Goal: Contribute content: Add original content to the website for others to see

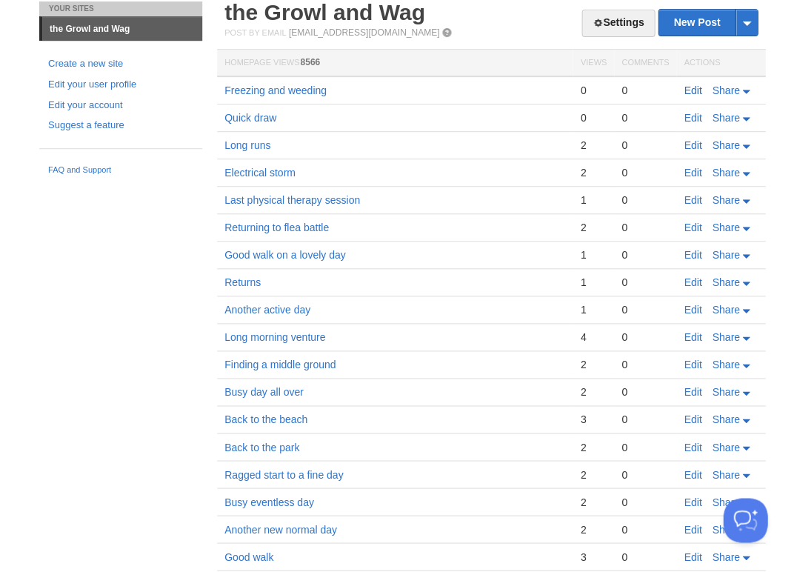
click at [694, 84] on link "Edit" at bounding box center [693, 90] width 18 height 12
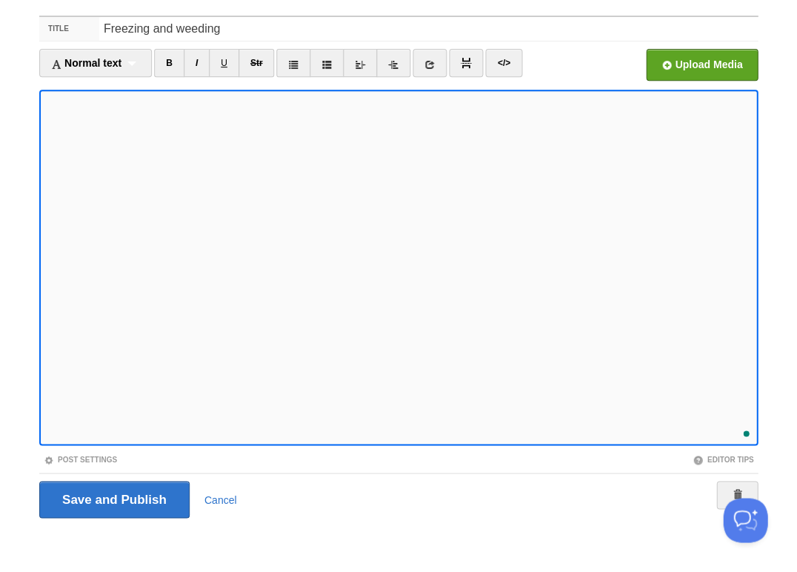
scroll to position [338, 0]
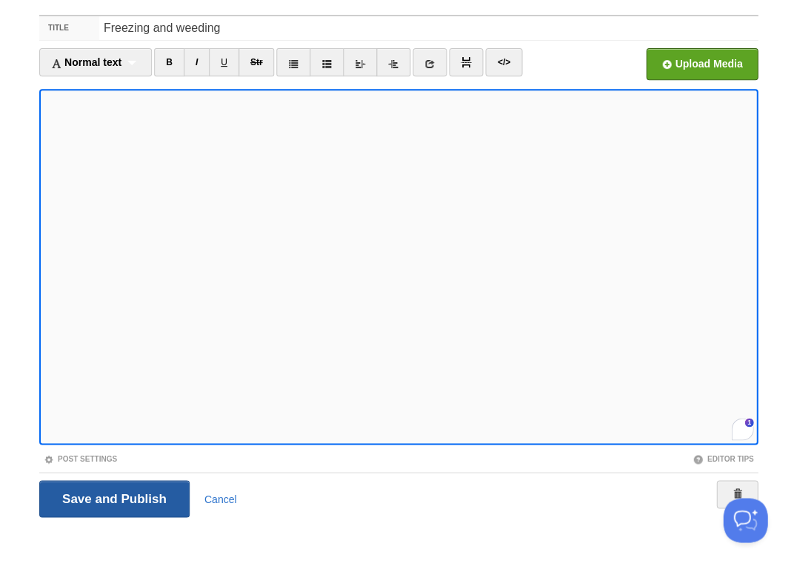
click at [113, 497] on input "Save and Publish" at bounding box center [114, 498] width 150 height 37
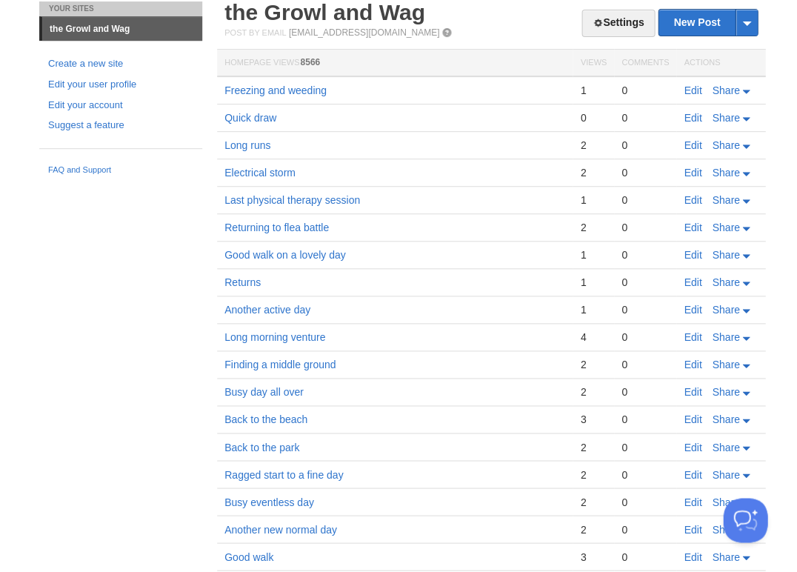
click at [691, 87] on link "Edit" at bounding box center [693, 90] width 18 height 12
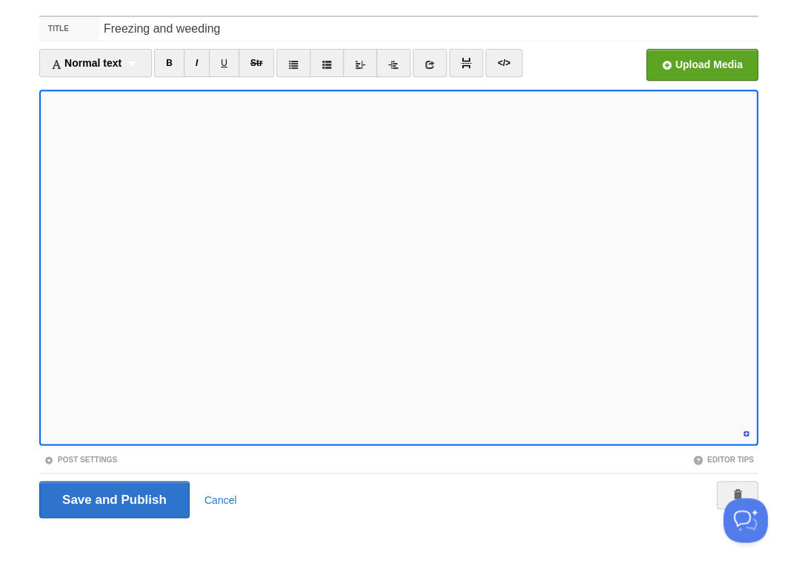
scroll to position [407, 0]
click at [113, 497] on input "Save and Publish" at bounding box center [114, 499] width 150 height 37
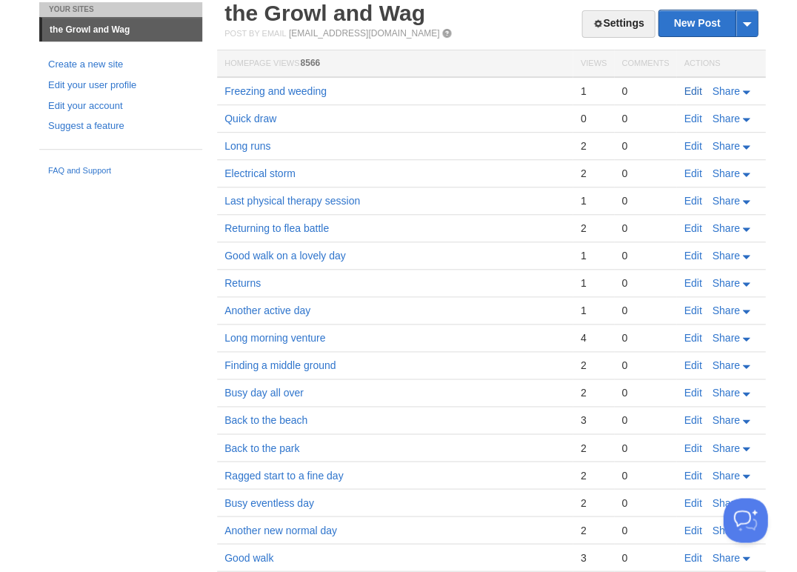
click at [693, 85] on link "Edit" at bounding box center [693, 91] width 18 height 12
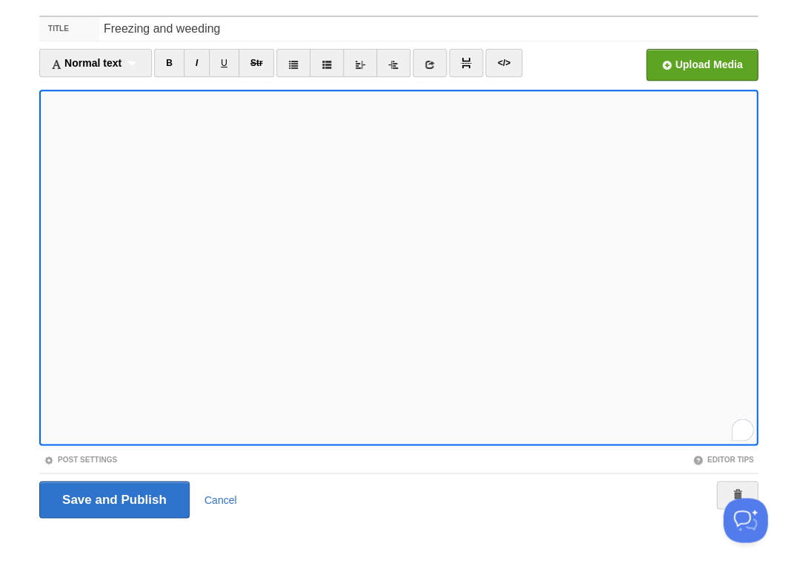
scroll to position [408, 0]
click at [113, 497] on input "Save and Publish" at bounding box center [114, 499] width 150 height 37
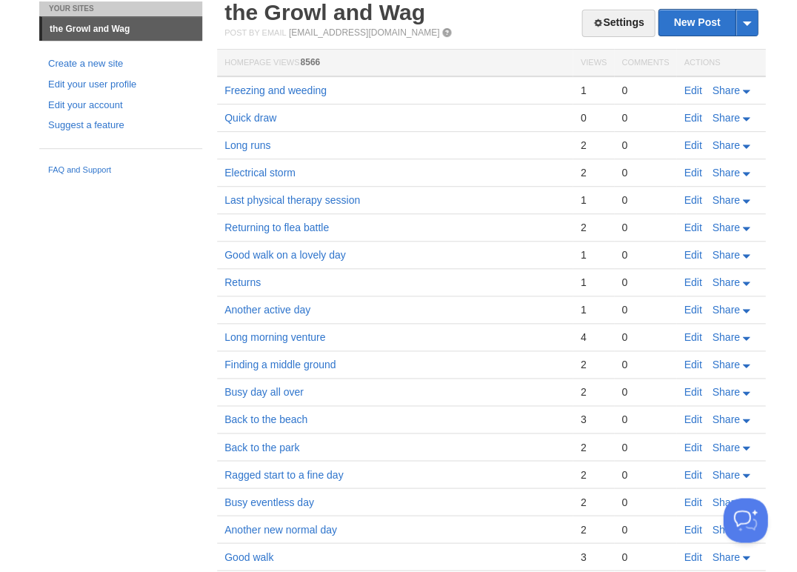
scroll to position [51, 0]
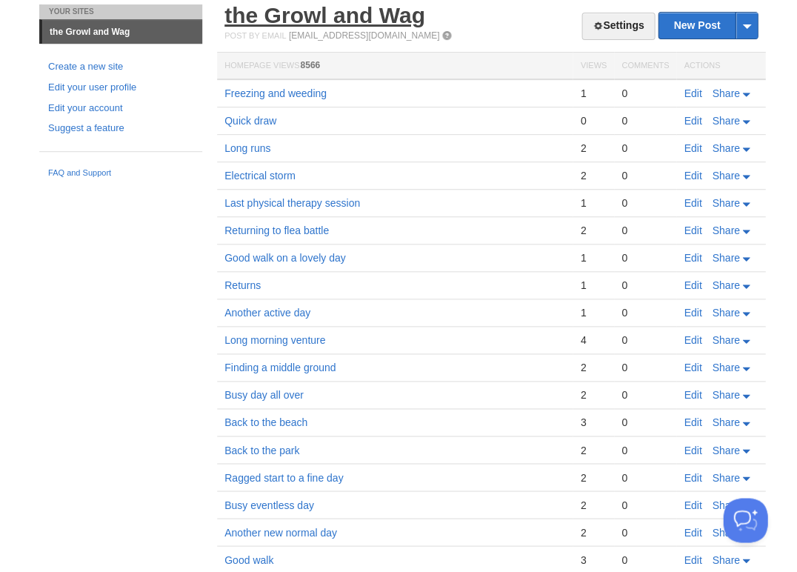
click at [293, 16] on link "the Growl and Wag" at bounding box center [325, 15] width 201 height 24
click at [696, 91] on link "Edit" at bounding box center [693, 93] width 18 height 12
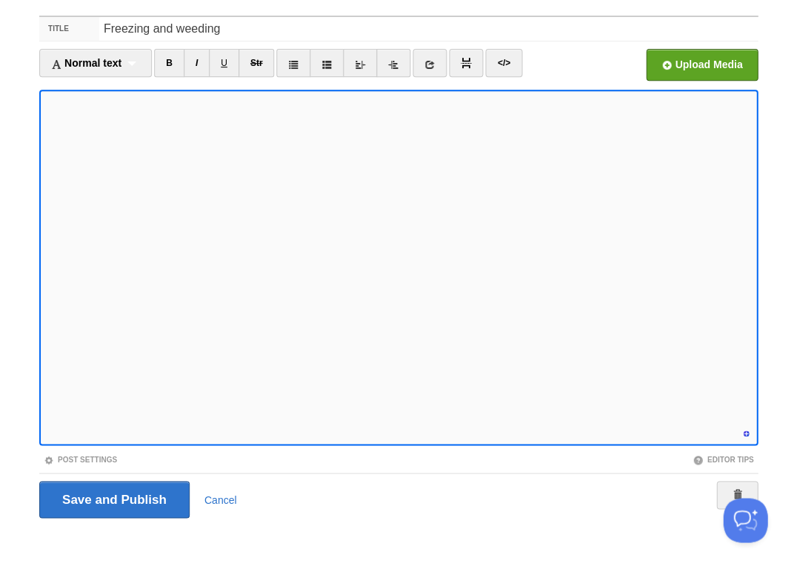
scroll to position [421, 0]
click at [113, 497] on input "Save and Publish" at bounding box center [114, 499] width 150 height 37
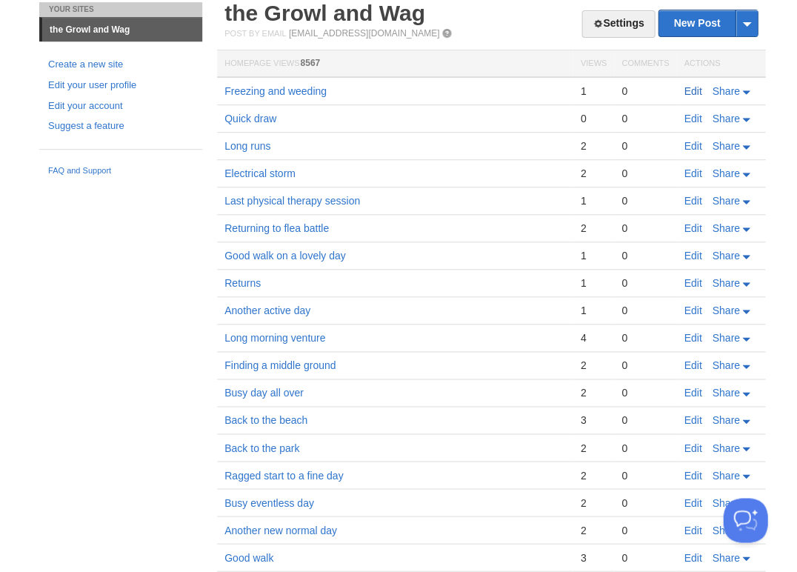
click at [688, 88] on link "Edit" at bounding box center [693, 91] width 18 height 12
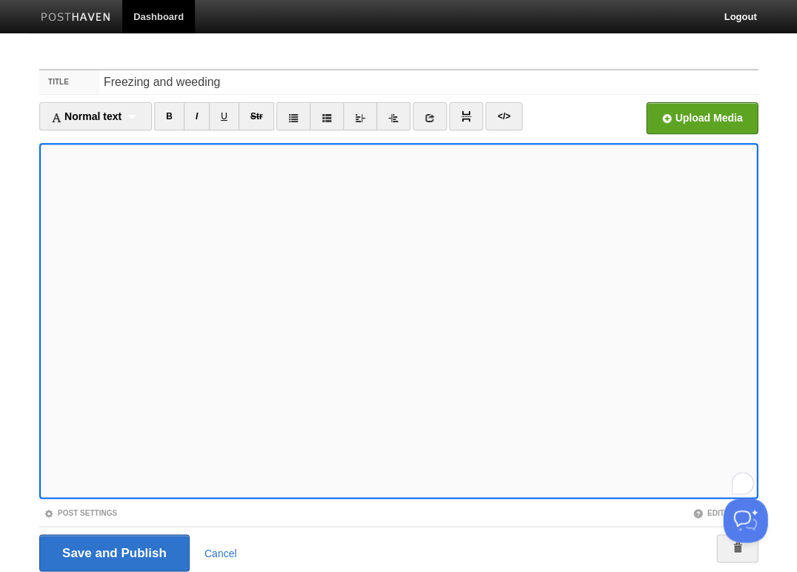
scroll to position [53, 0]
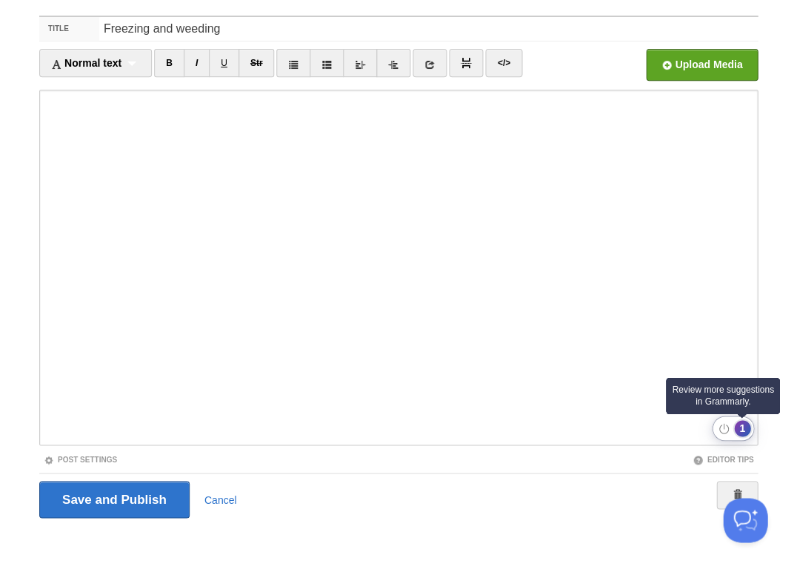
click at [745, 430] on div "1" at bounding box center [742, 428] width 16 height 16
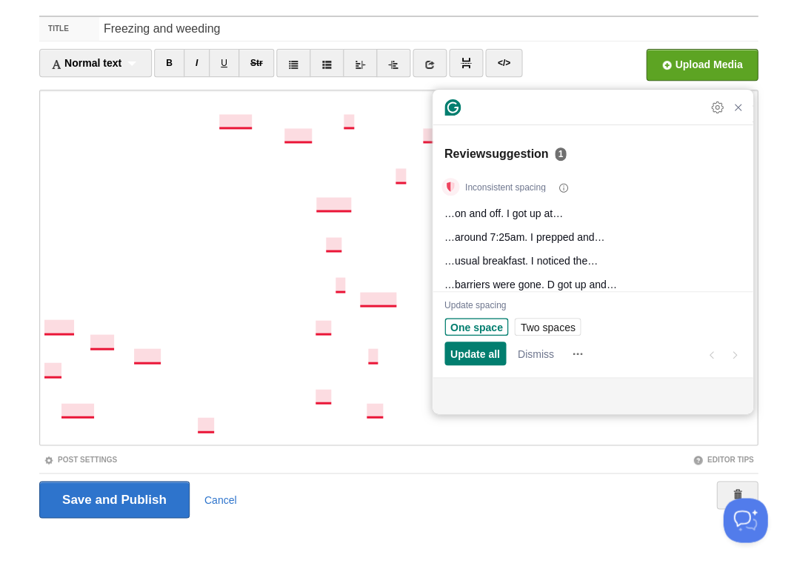
click at [479, 322] on span "One space" at bounding box center [477, 327] width 53 height 16
click at [478, 352] on span "Update all" at bounding box center [476, 354] width 50 height 16
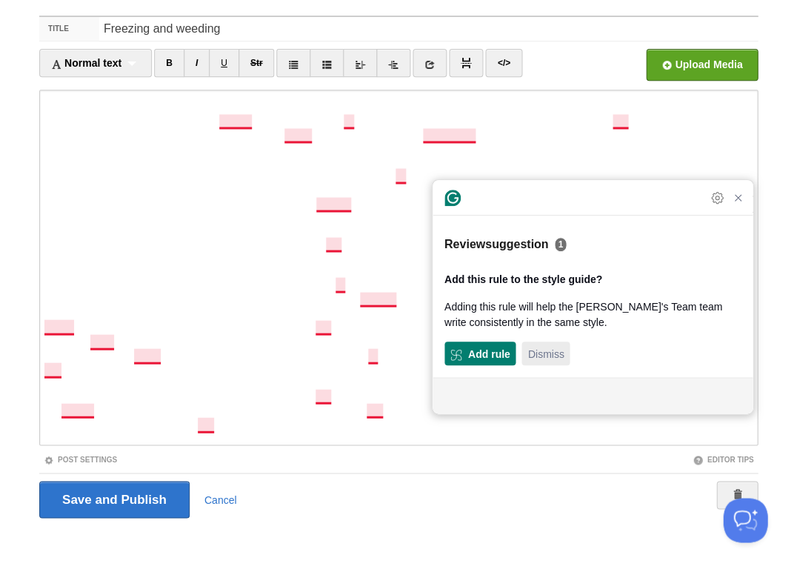
click at [543, 352] on span "Dismiss" at bounding box center [546, 354] width 36 height 16
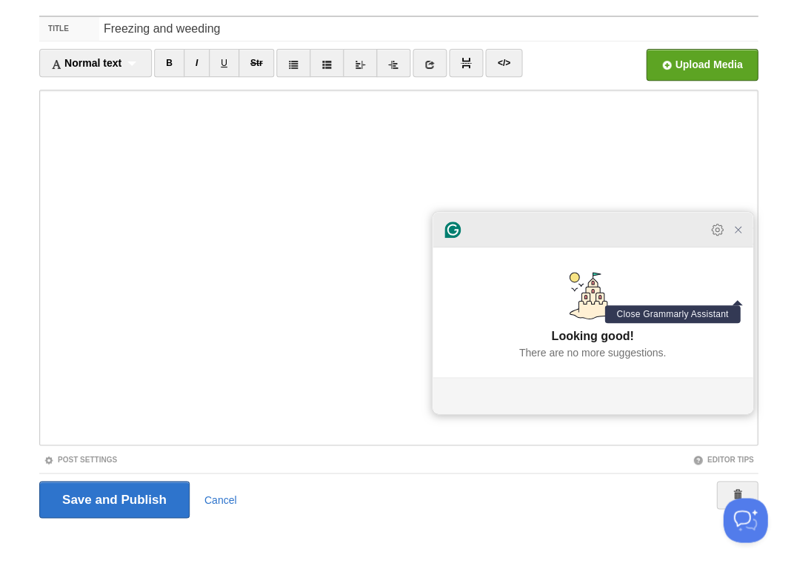
click at [741, 236] on icon "Close Grammarly Assistant" at bounding box center [738, 230] width 12 height 12
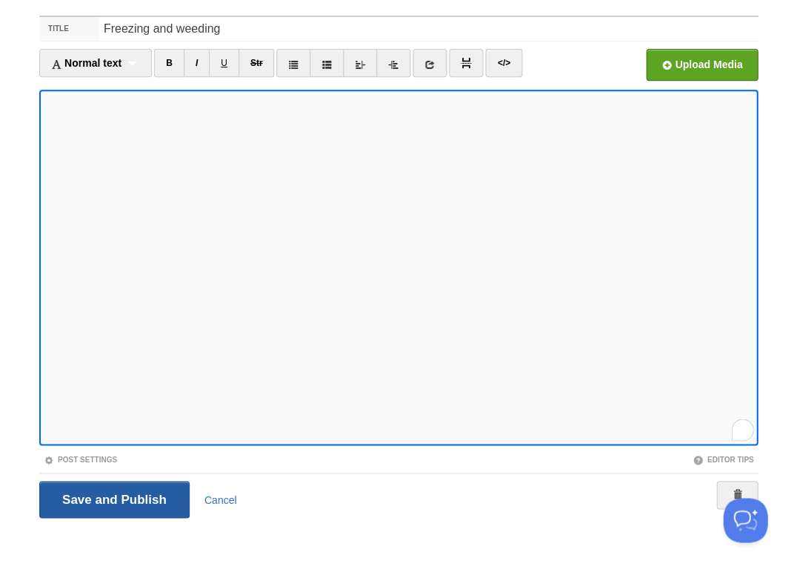
click at [113, 497] on input "Save and Publish" at bounding box center [114, 499] width 150 height 37
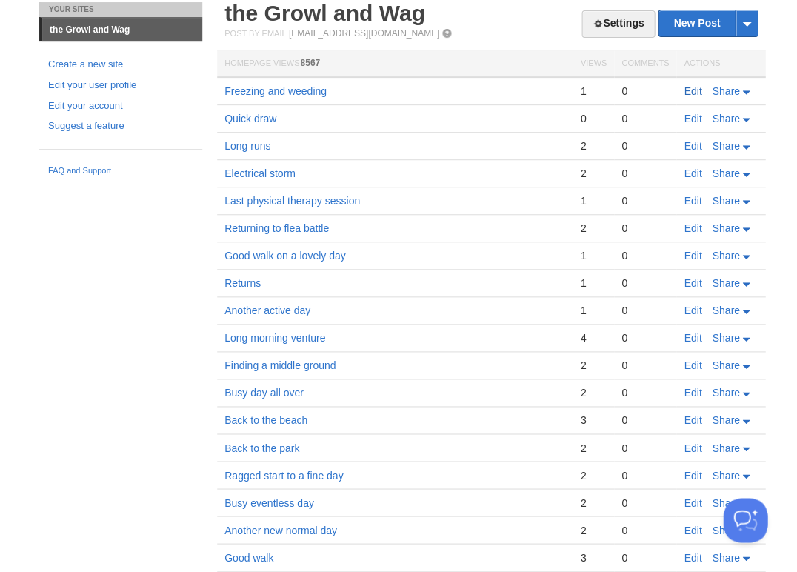
click at [693, 87] on link "Edit" at bounding box center [693, 91] width 18 height 12
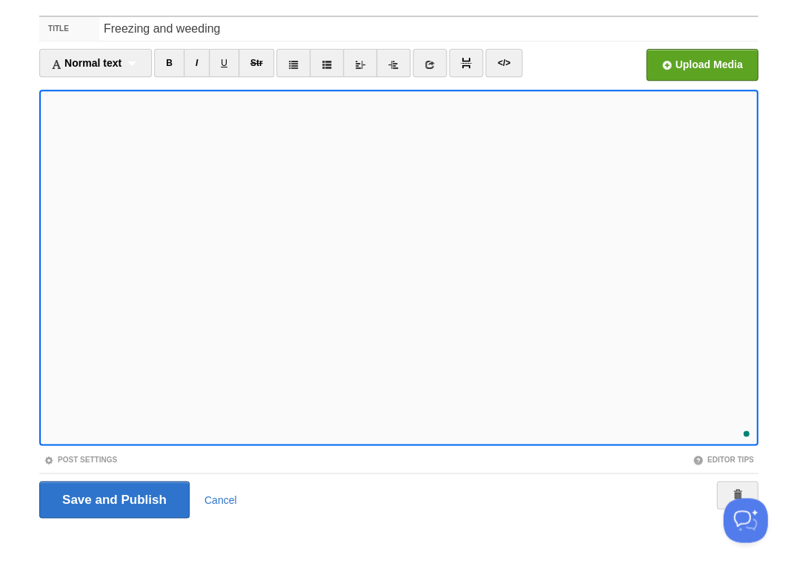
scroll to position [436, 0]
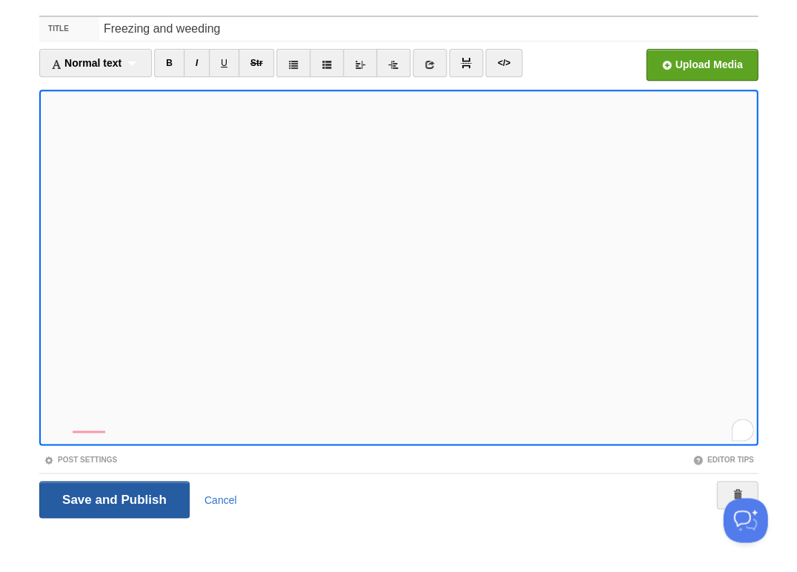
click at [113, 497] on input "Save and Publish" at bounding box center [114, 499] width 150 height 37
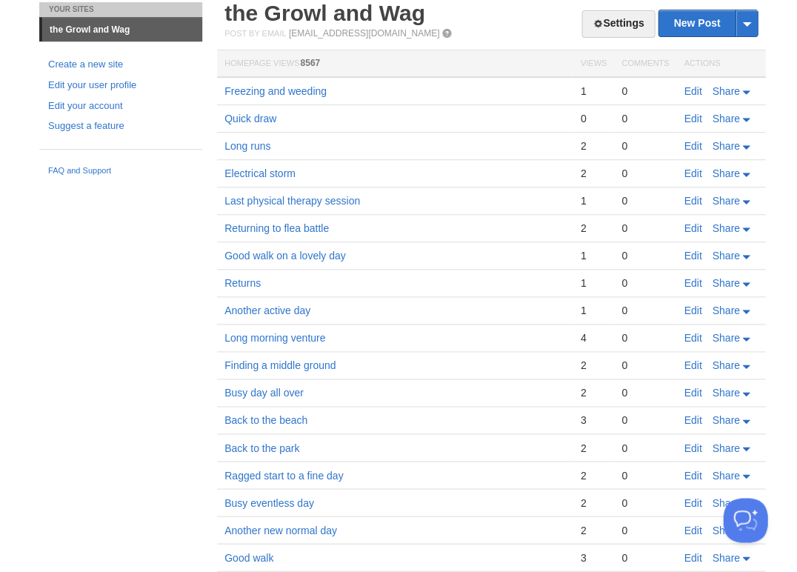
click at [699, 90] on link "Edit" at bounding box center [693, 91] width 18 height 12
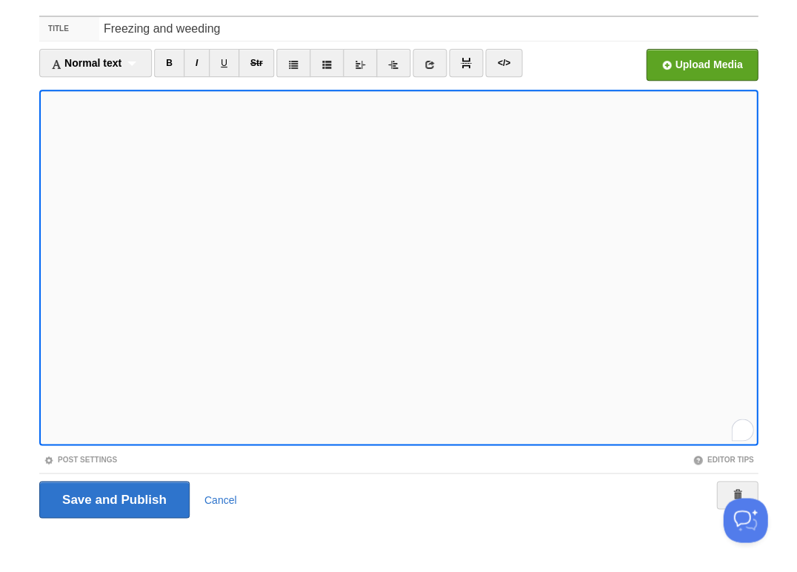
scroll to position [436, 0]
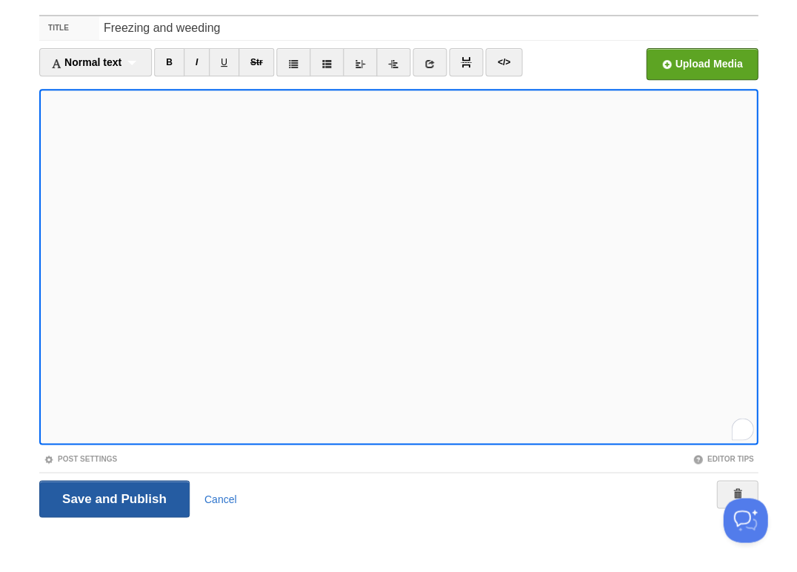
click at [113, 497] on input "Save and Publish" at bounding box center [114, 498] width 150 height 37
